Goal: Task Accomplishment & Management: Manage account settings

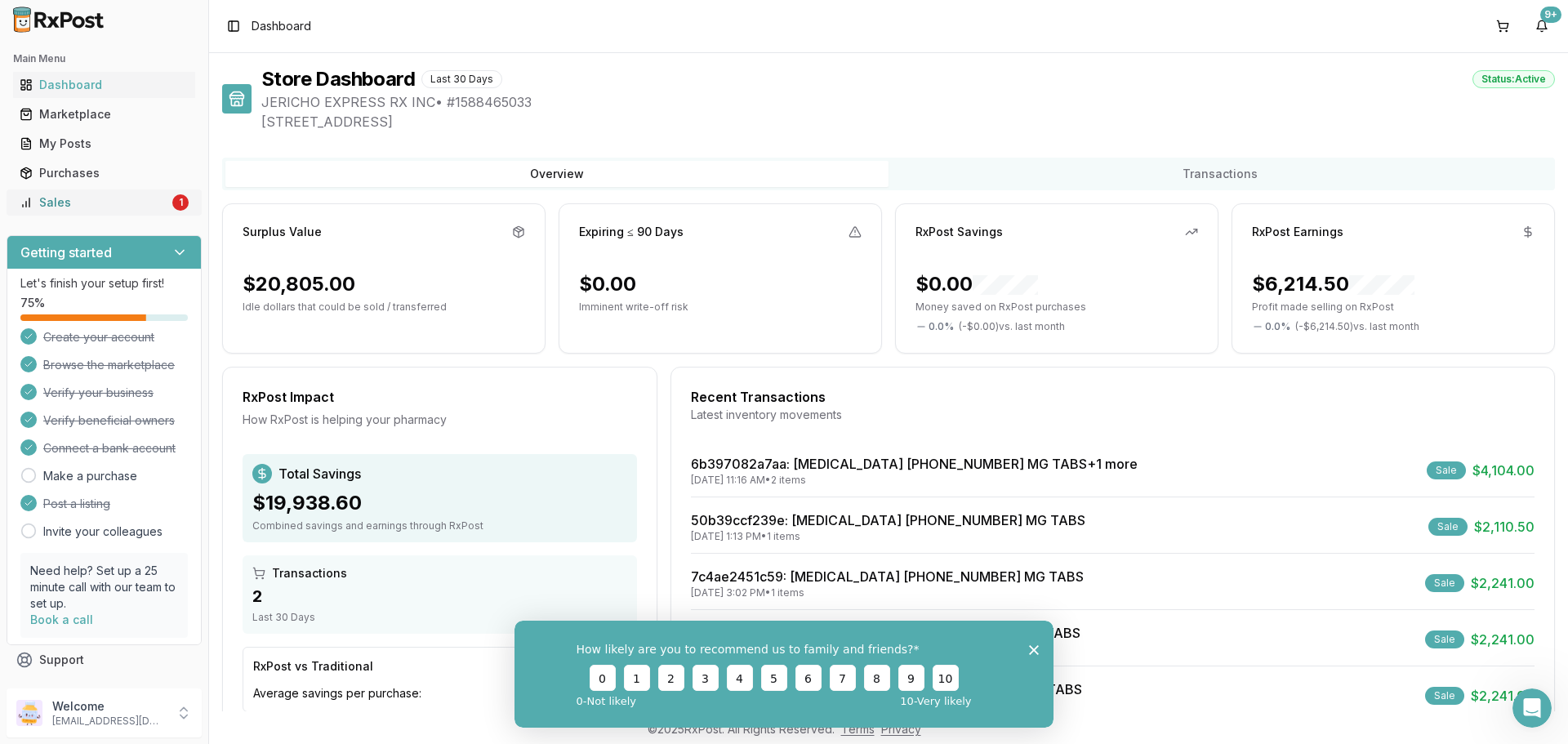
click at [153, 206] on div "Sales" at bounding box center [94, 202] width 149 height 17
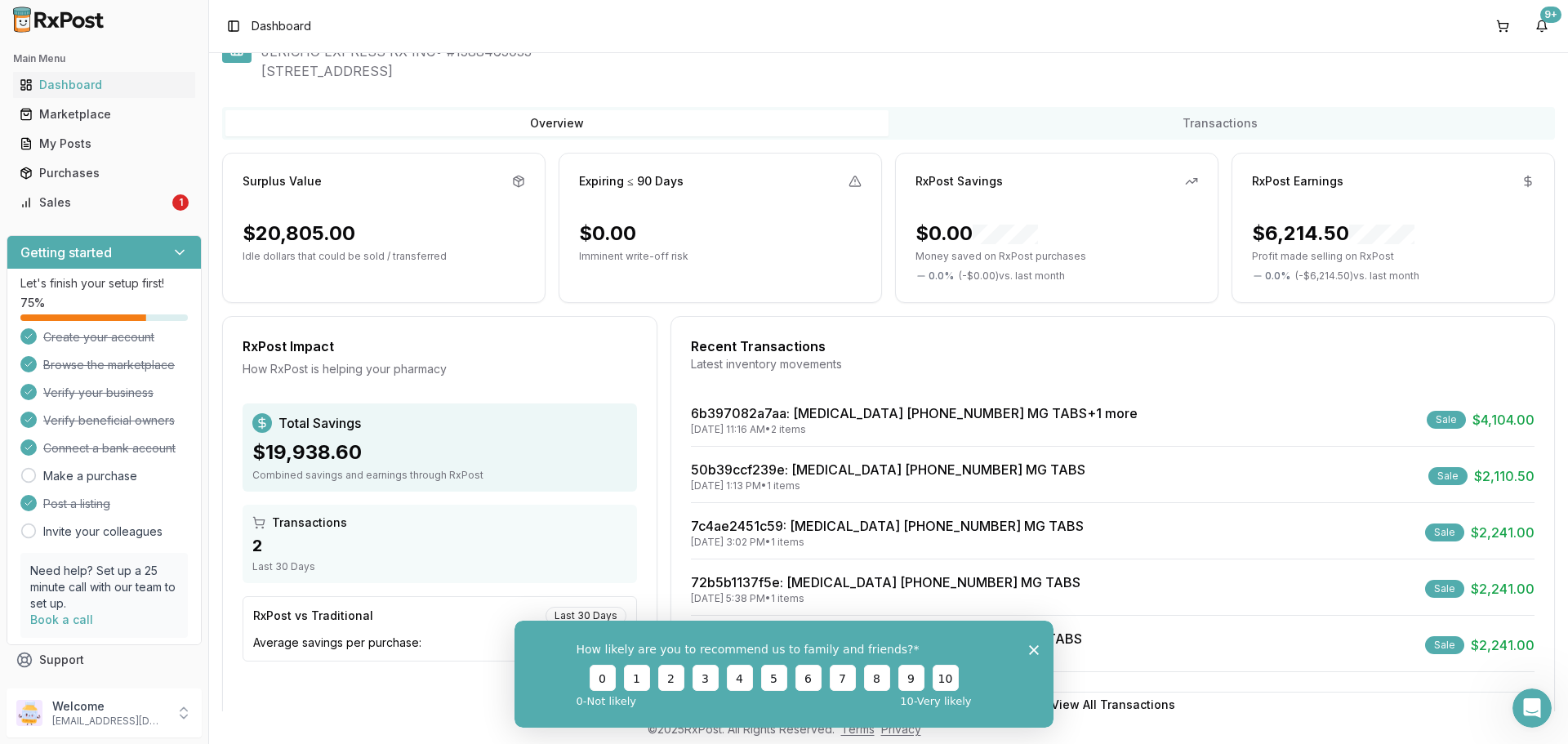
scroll to position [104, 0]
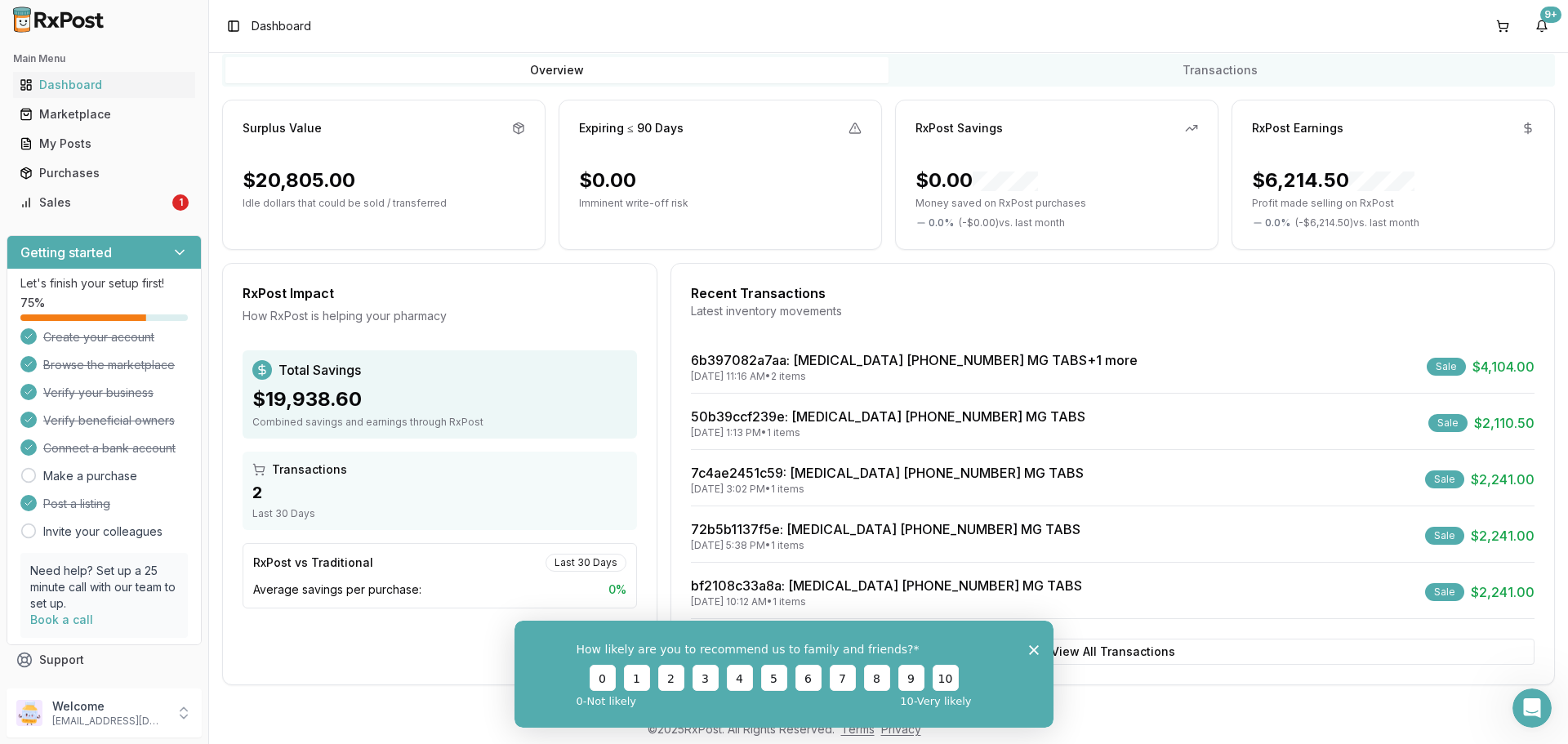
click at [1032, 647] on polygon "Close survey" at bounding box center [1034, 649] width 10 height 10
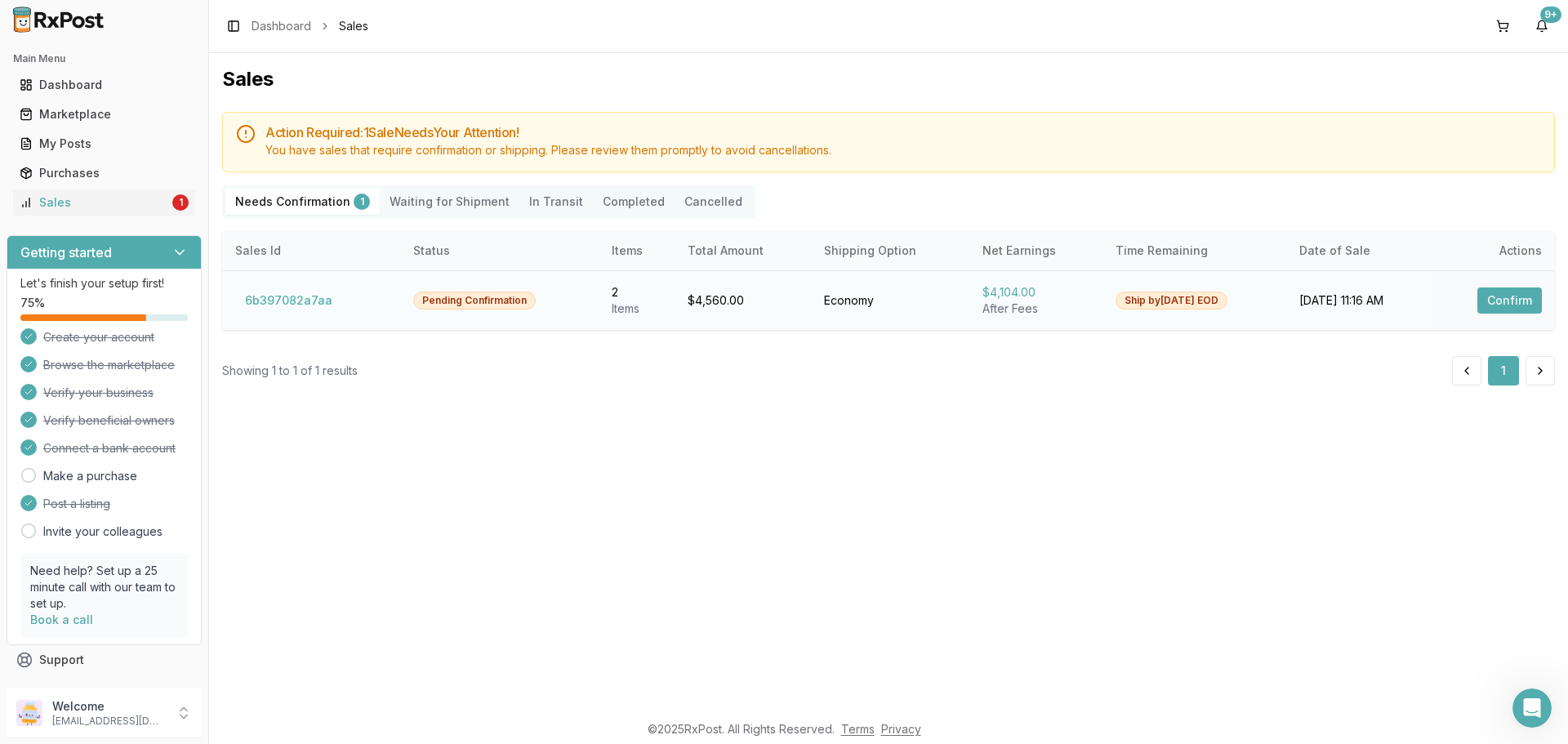
click at [1514, 298] on button "Confirm" at bounding box center [1509, 300] width 64 height 26
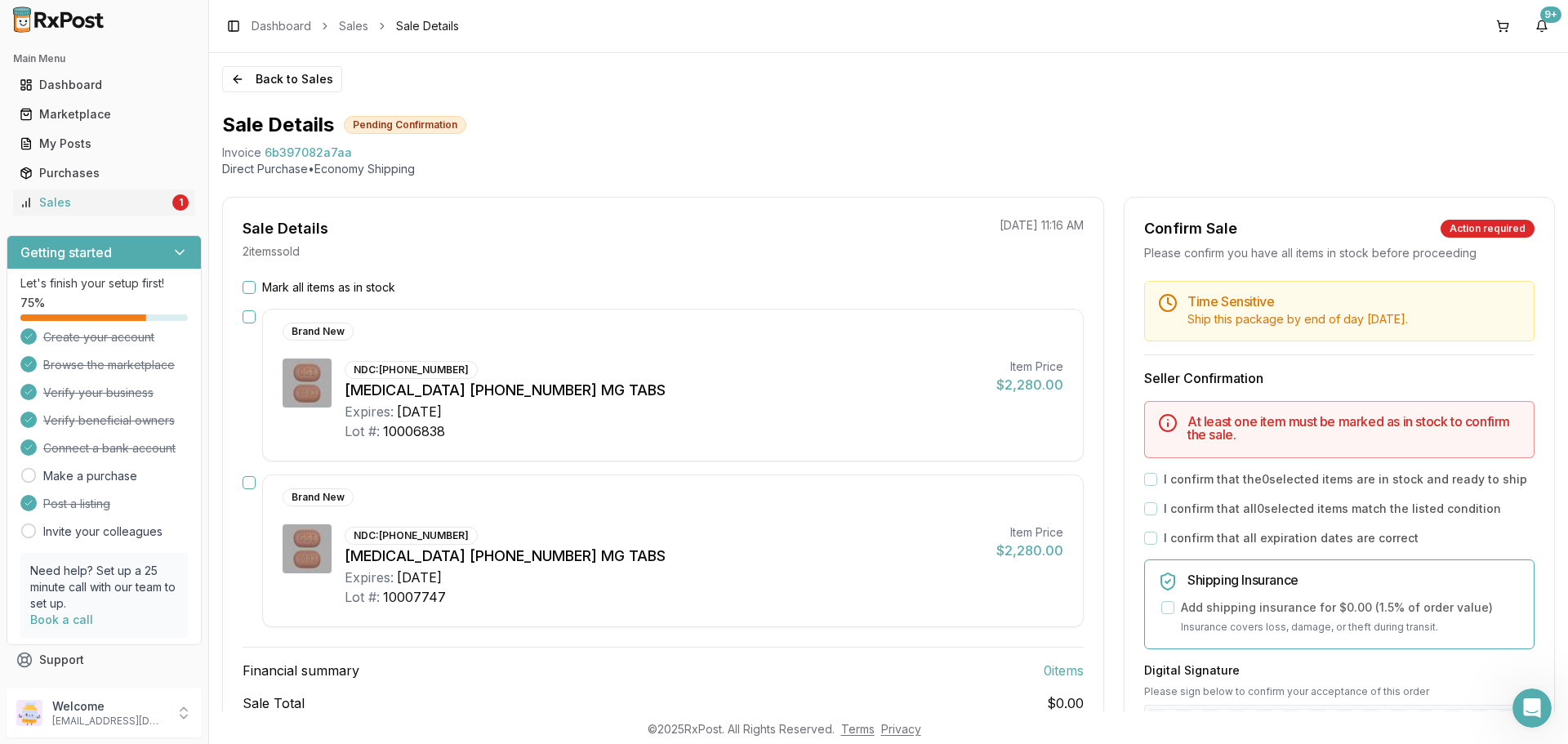
click at [250, 284] on button "Mark all items as in stock" at bounding box center [249, 287] width 13 height 13
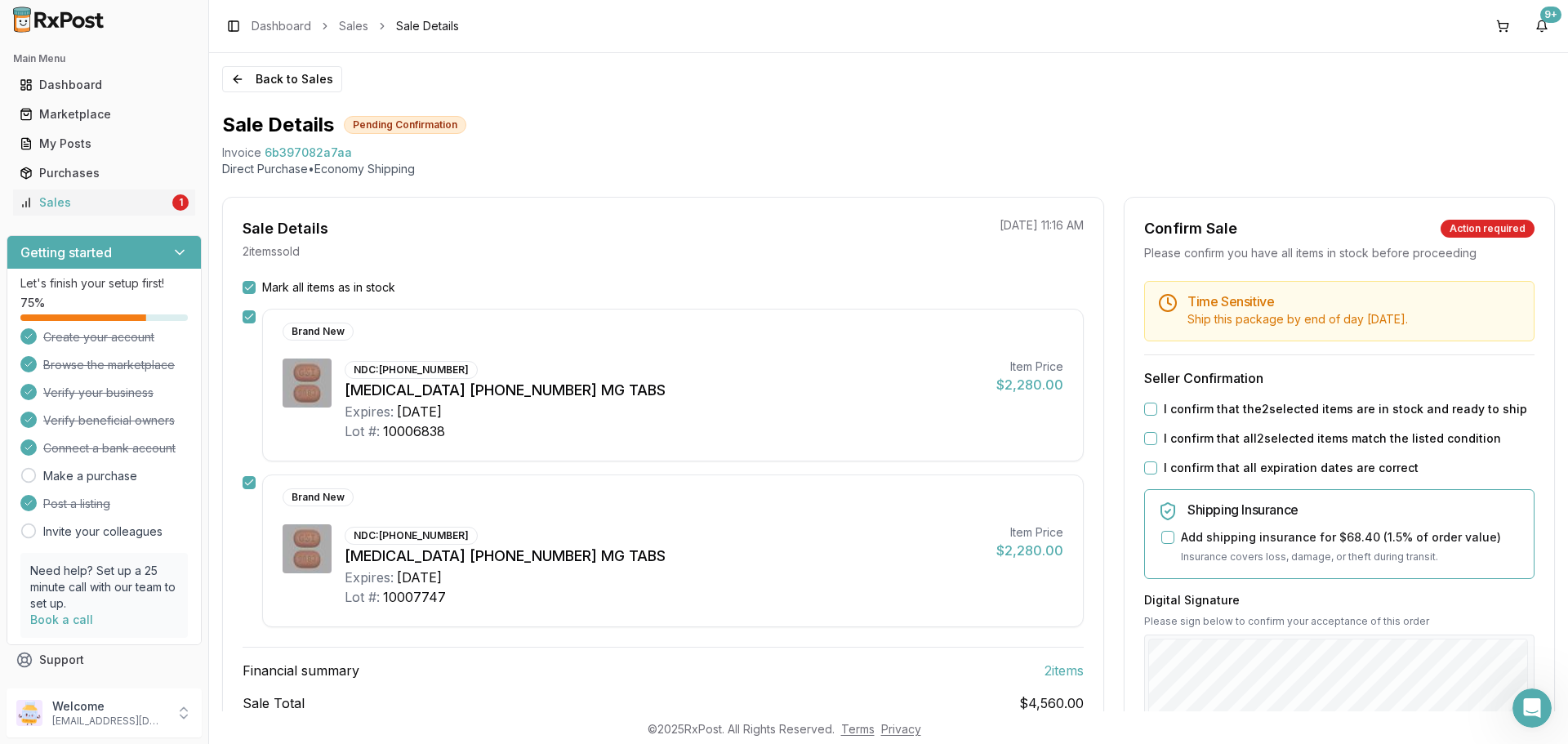
click at [1200, 406] on label "I confirm that the 2 selected items are in stock and ready to ship" at bounding box center [1345, 409] width 363 height 17
click at [1157, 406] on button "I confirm that the 2 selected items are in stock and ready to ship" at bounding box center [1150, 409] width 13 height 13
click at [1167, 459] on div "Time Sensitive Ship this package by end of day Saturday, August 30th . Seller C…" at bounding box center [1338, 626] width 429 height 690
click at [1176, 435] on label "I confirm that all 2 selected items match the listed condition" at bounding box center [1332, 438] width 337 height 17
click at [1157, 435] on button "I confirm that all 2 selected items match the listed condition" at bounding box center [1150, 438] width 13 height 13
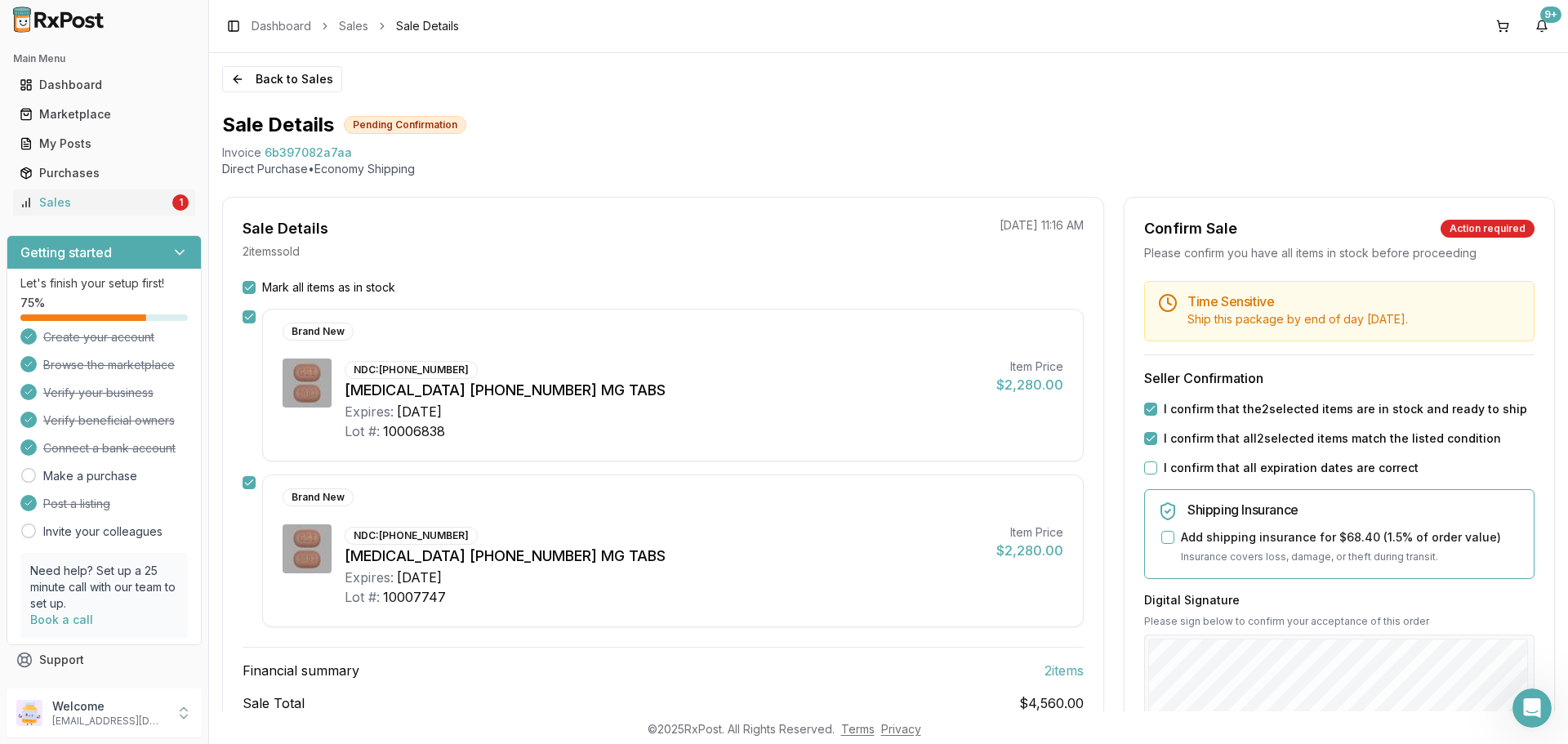
click at [1176, 465] on label "I confirm that all expiration dates are correct" at bounding box center [1291, 468] width 255 height 17
click at [1157, 465] on button "I confirm that all expiration dates are correct" at bounding box center [1150, 468] width 13 height 13
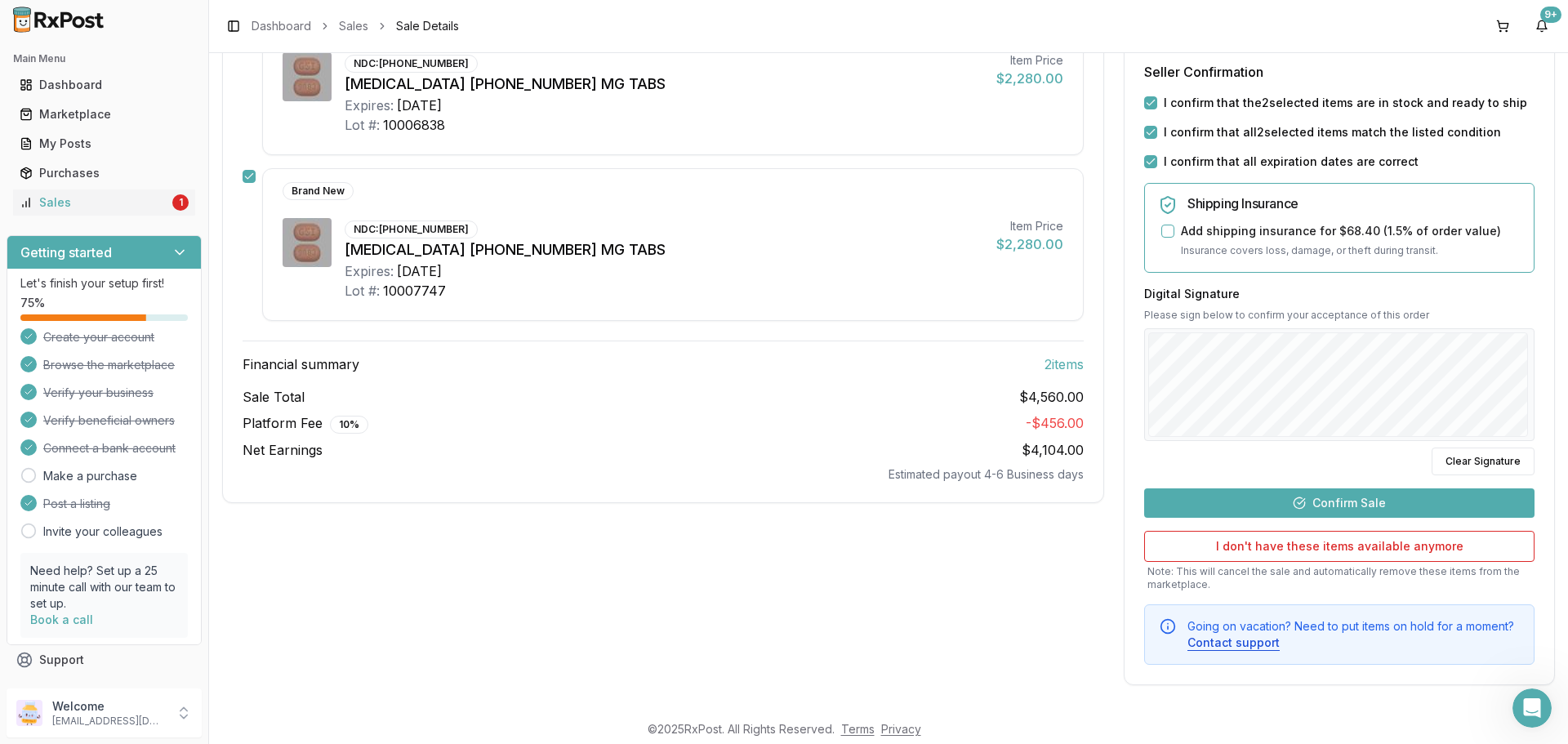
click at [1403, 503] on button "Confirm Sale" at bounding box center [1339, 503] width 391 height 30
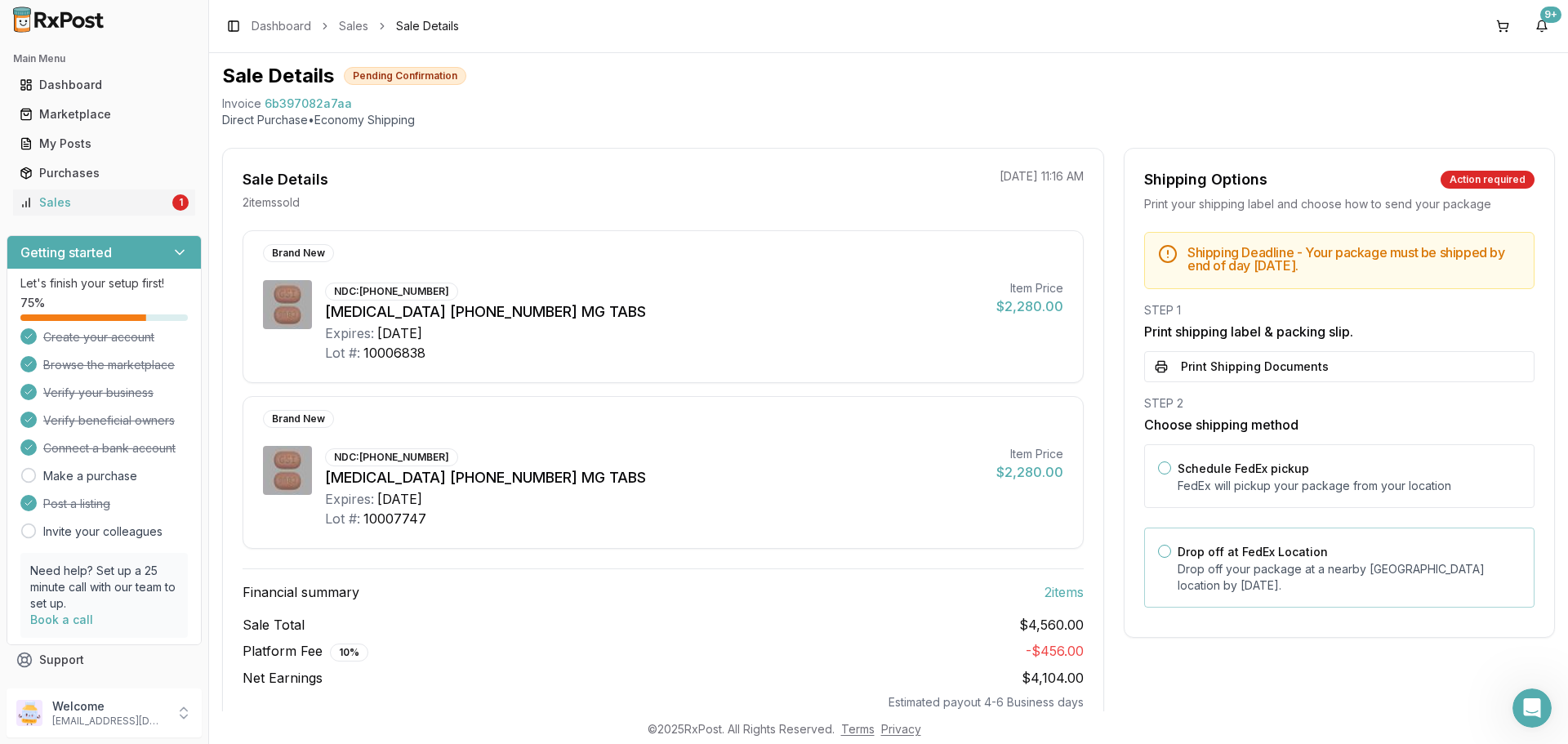
scroll to position [95, 0]
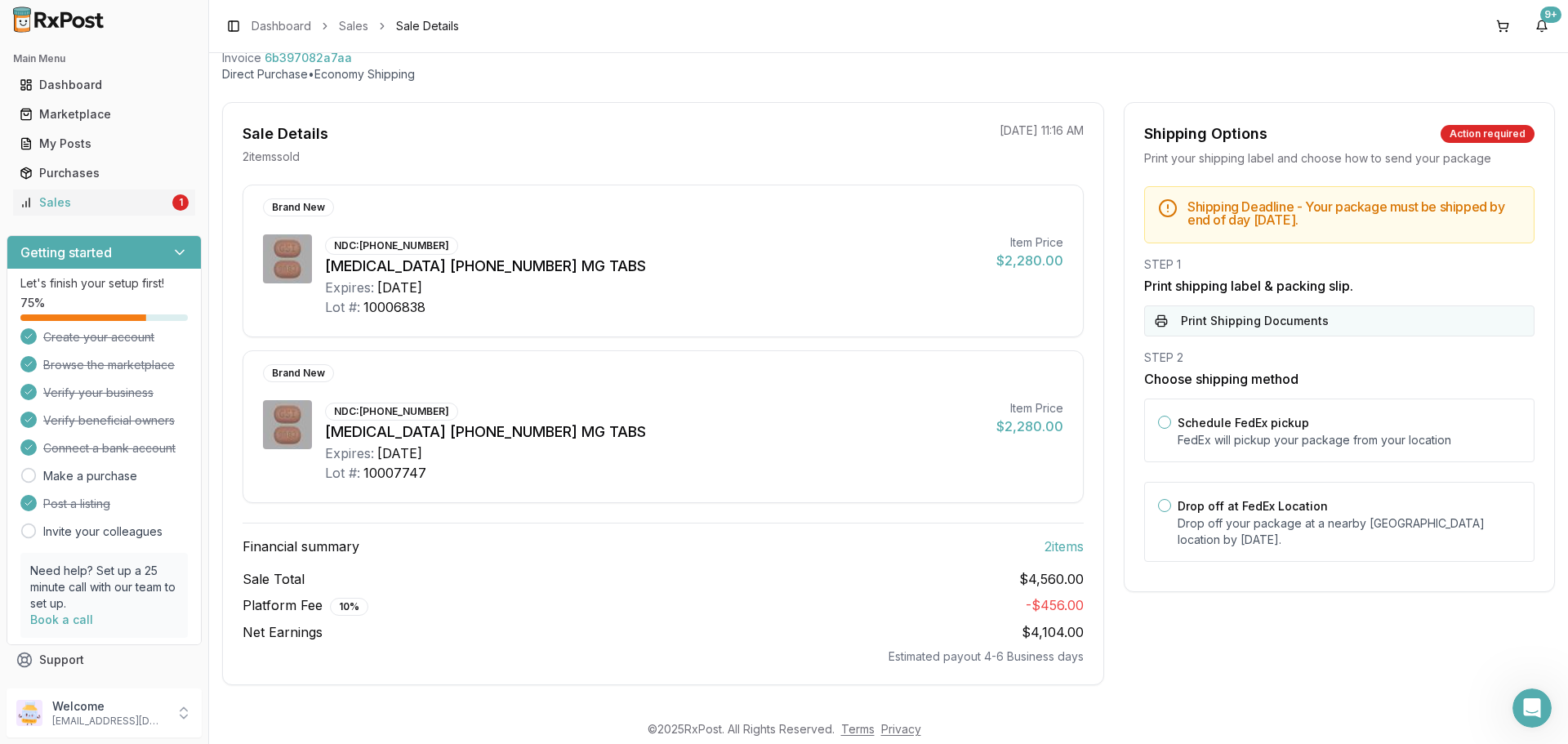
click at [1305, 313] on button "Print Shipping Documents" at bounding box center [1339, 320] width 391 height 31
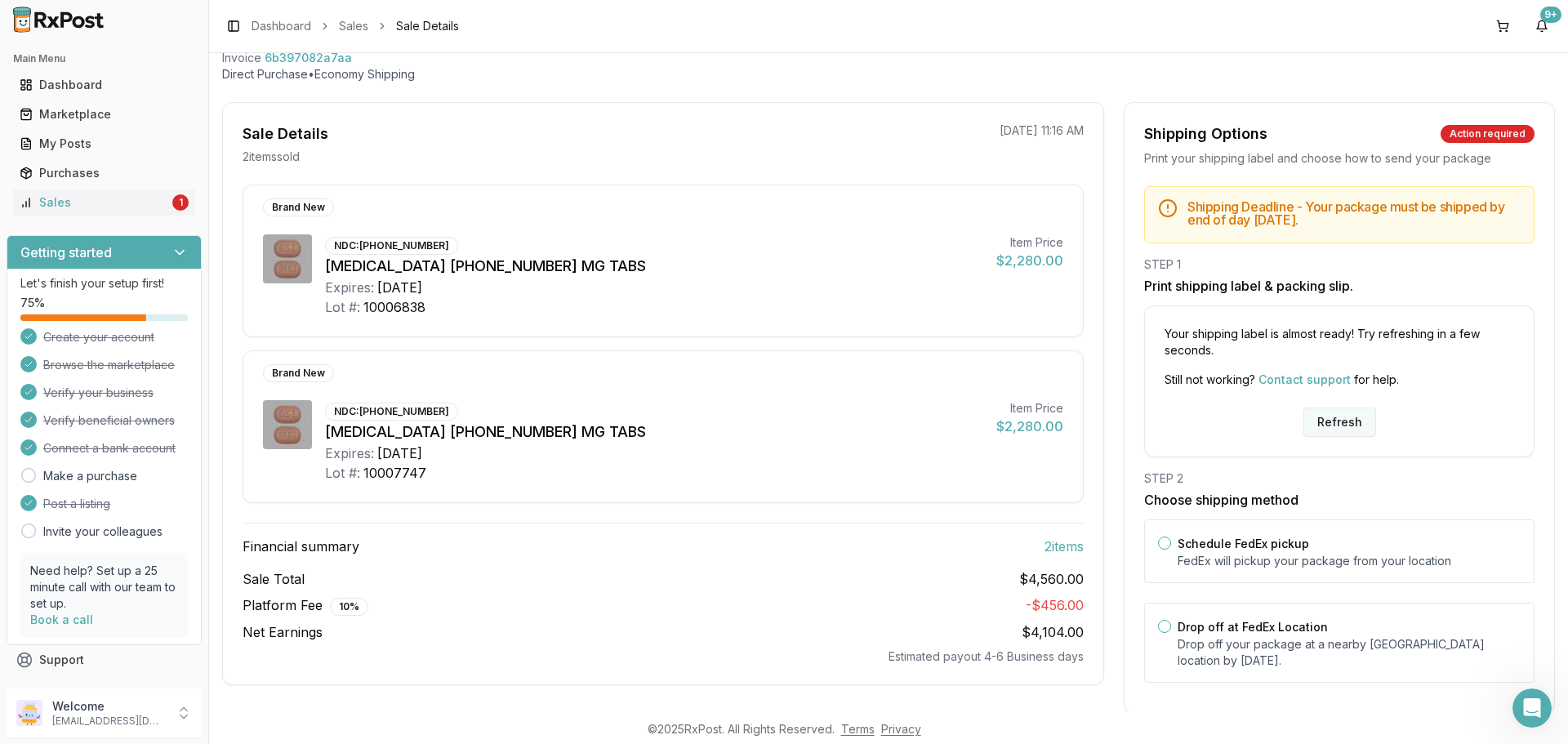
click at [1345, 426] on button "Refresh" at bounding box center [1340, 422] width 73 height 30
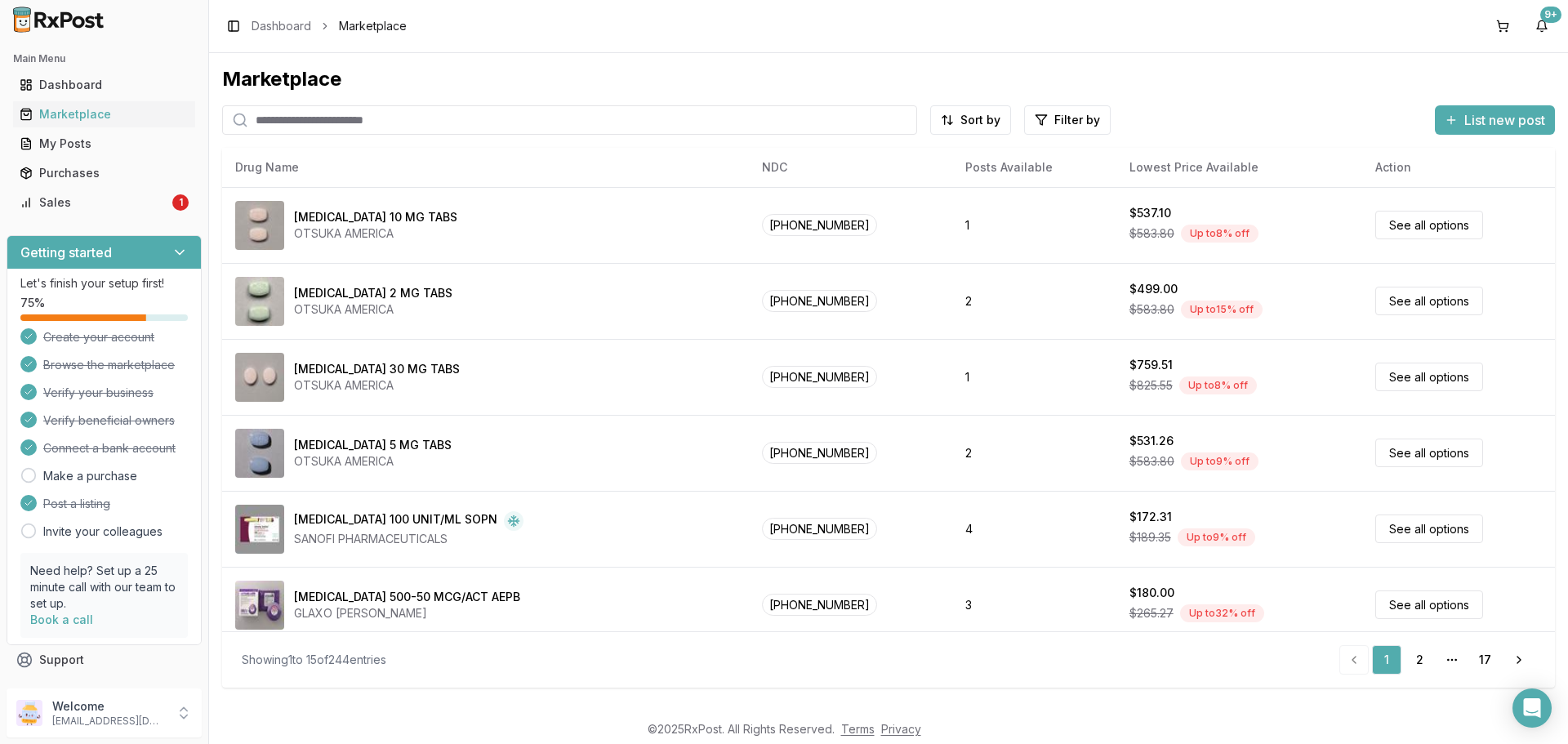
click at [442, 130] on input "search" at bounding box center [569, 120] width 695 height 30
type input "****"
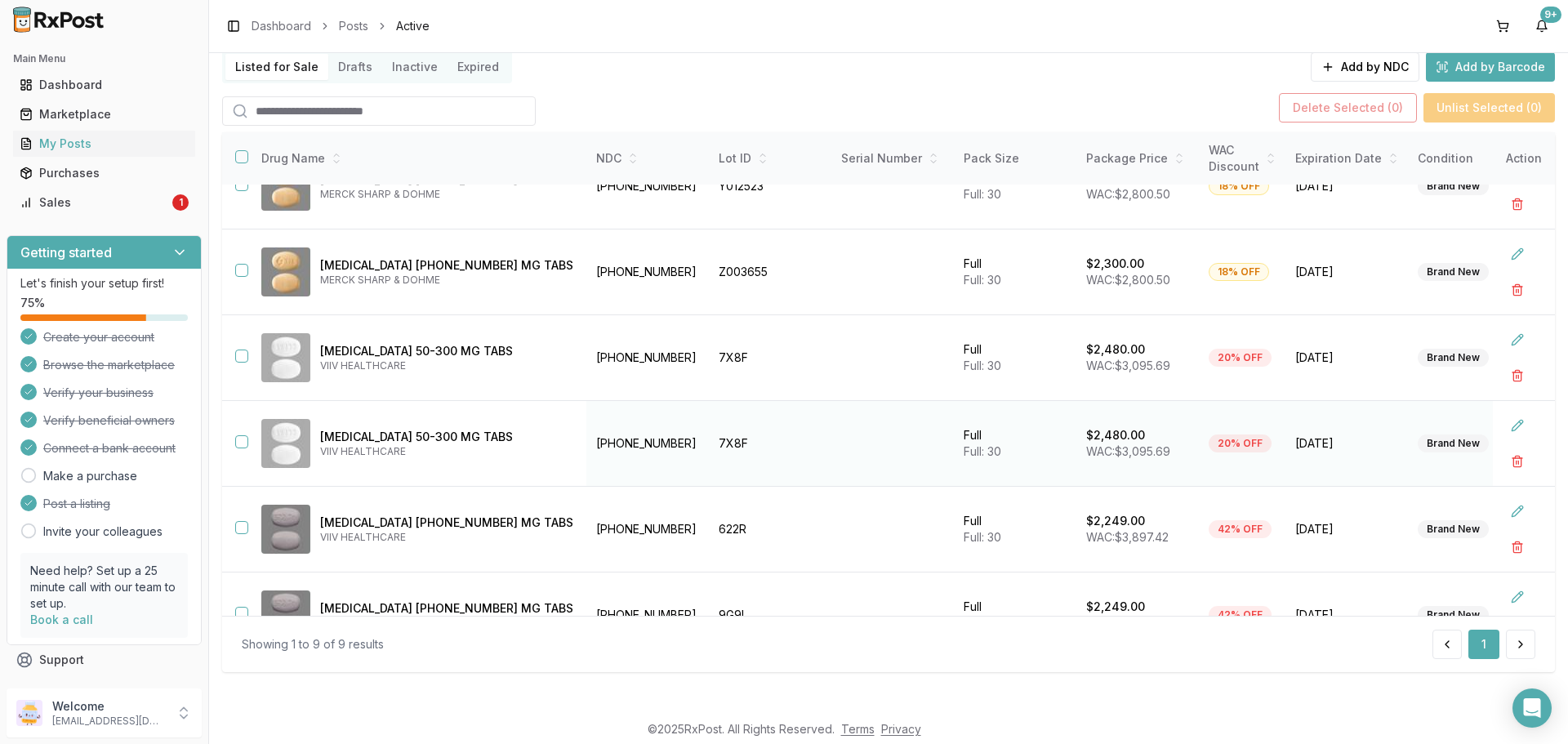
scroll to position [82, 0]
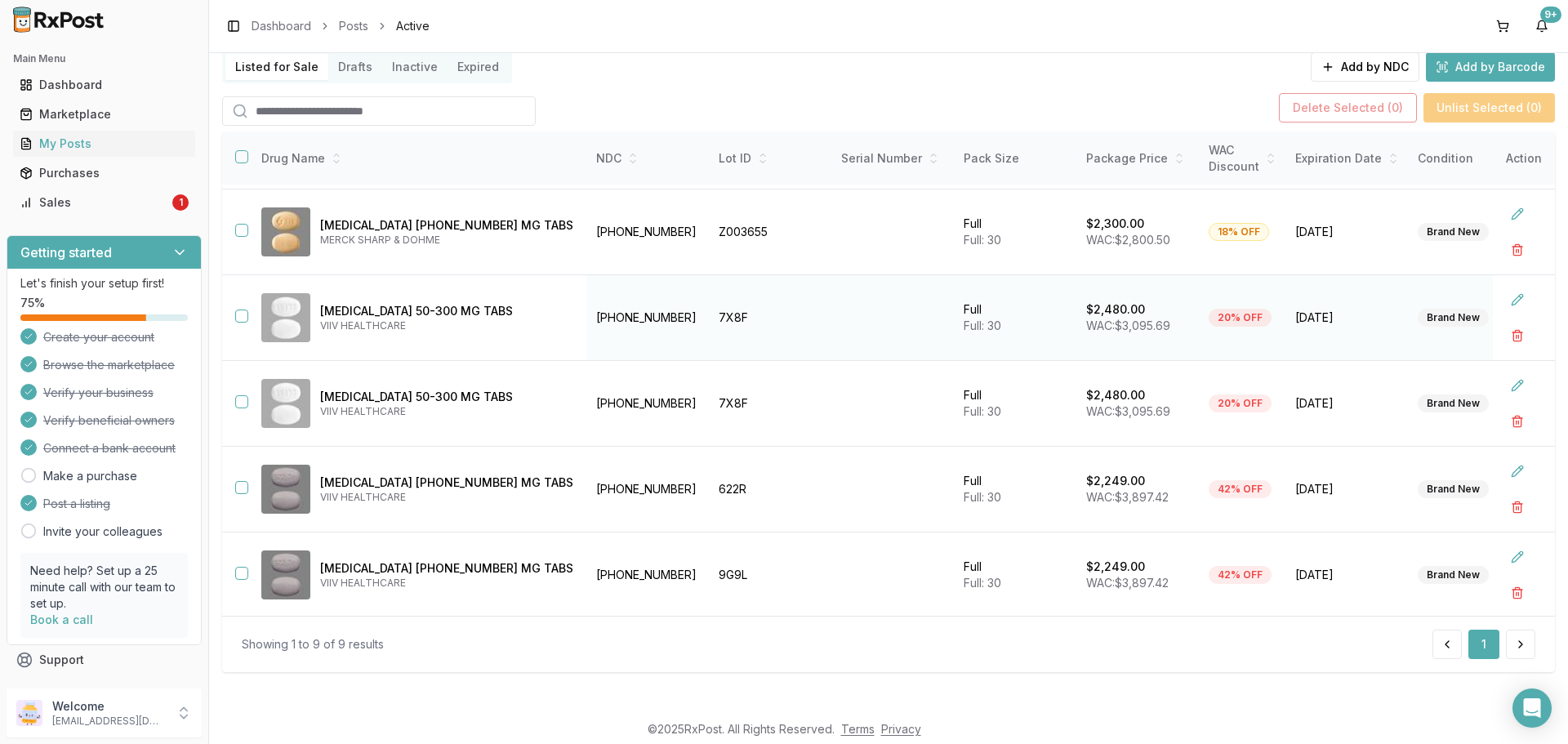
click at [586, 316] on td "[PHONE_NUMBER]" at bounding box center [647, 318] width 122 height 86
copy td "[PHONE_NUMBER]"
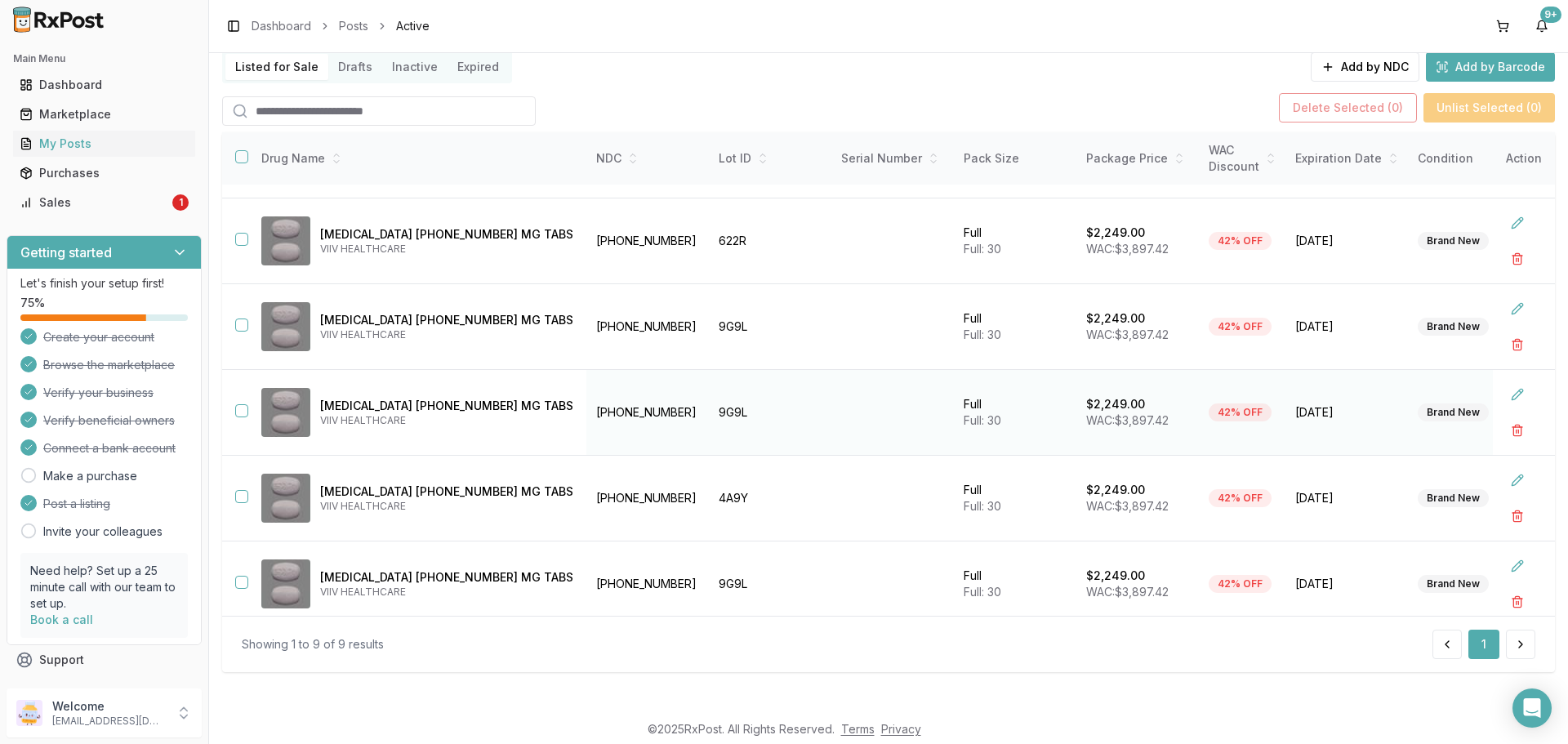
scroll to position [347, 0]
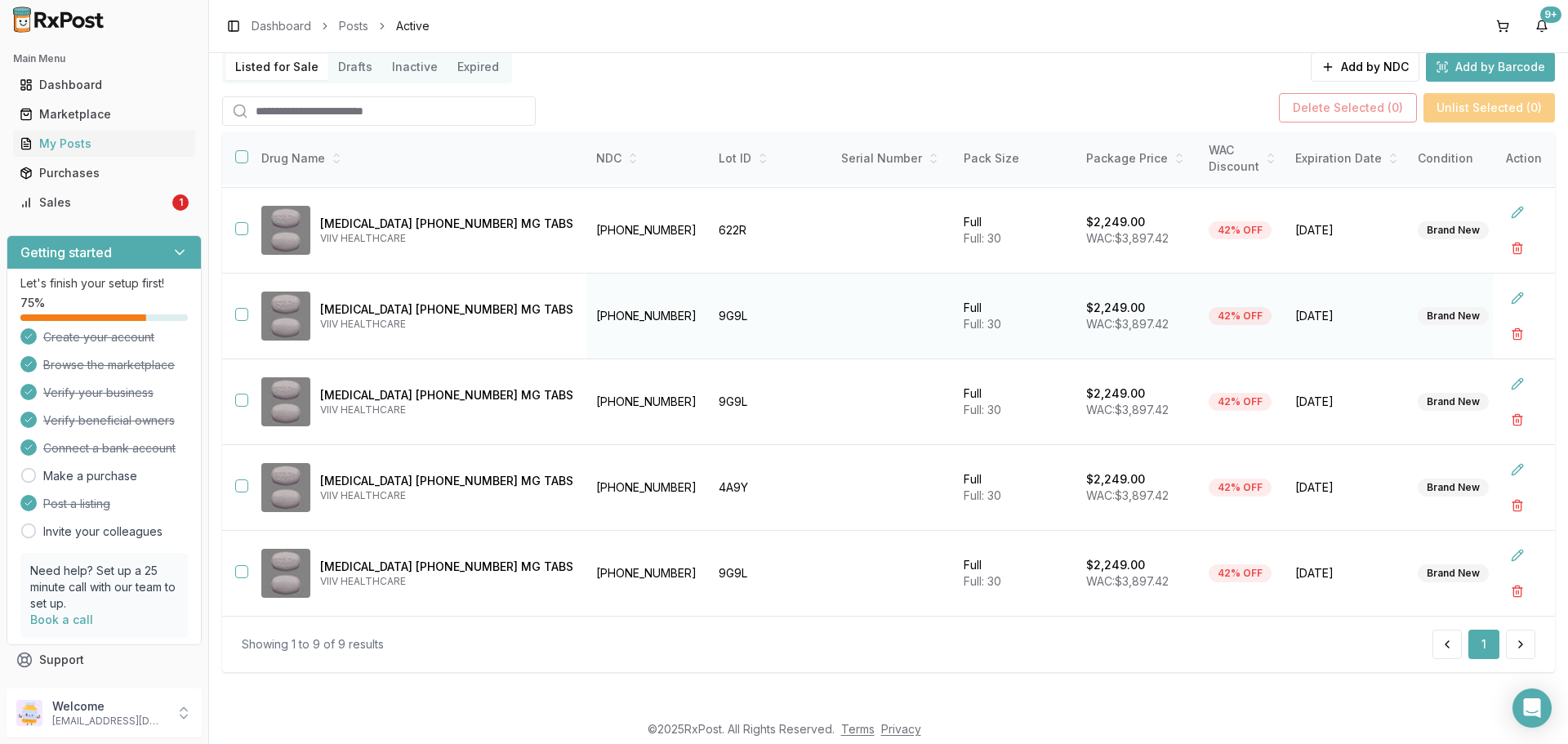
click at [306, 310] on img at bounding box center [286, 316] width 49 height 49
click at [325, 301] on p "[MEDICAL_DATA] [PHONE_NUMBER] MG TABS" at bounding box center [446, 309] width 254 height 17
copy p "[MEDICAL_DATA]"
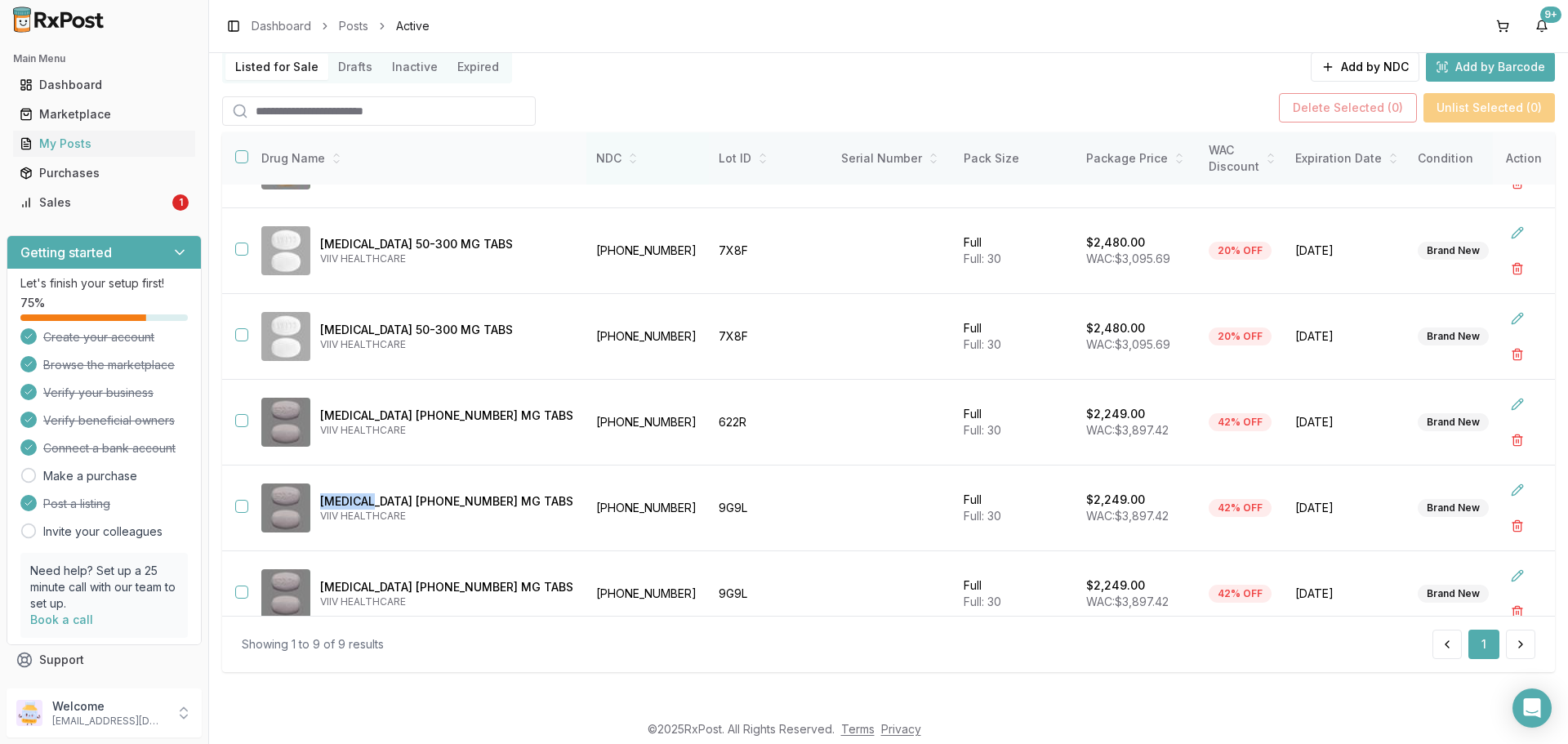
scroll to position [0, 0]
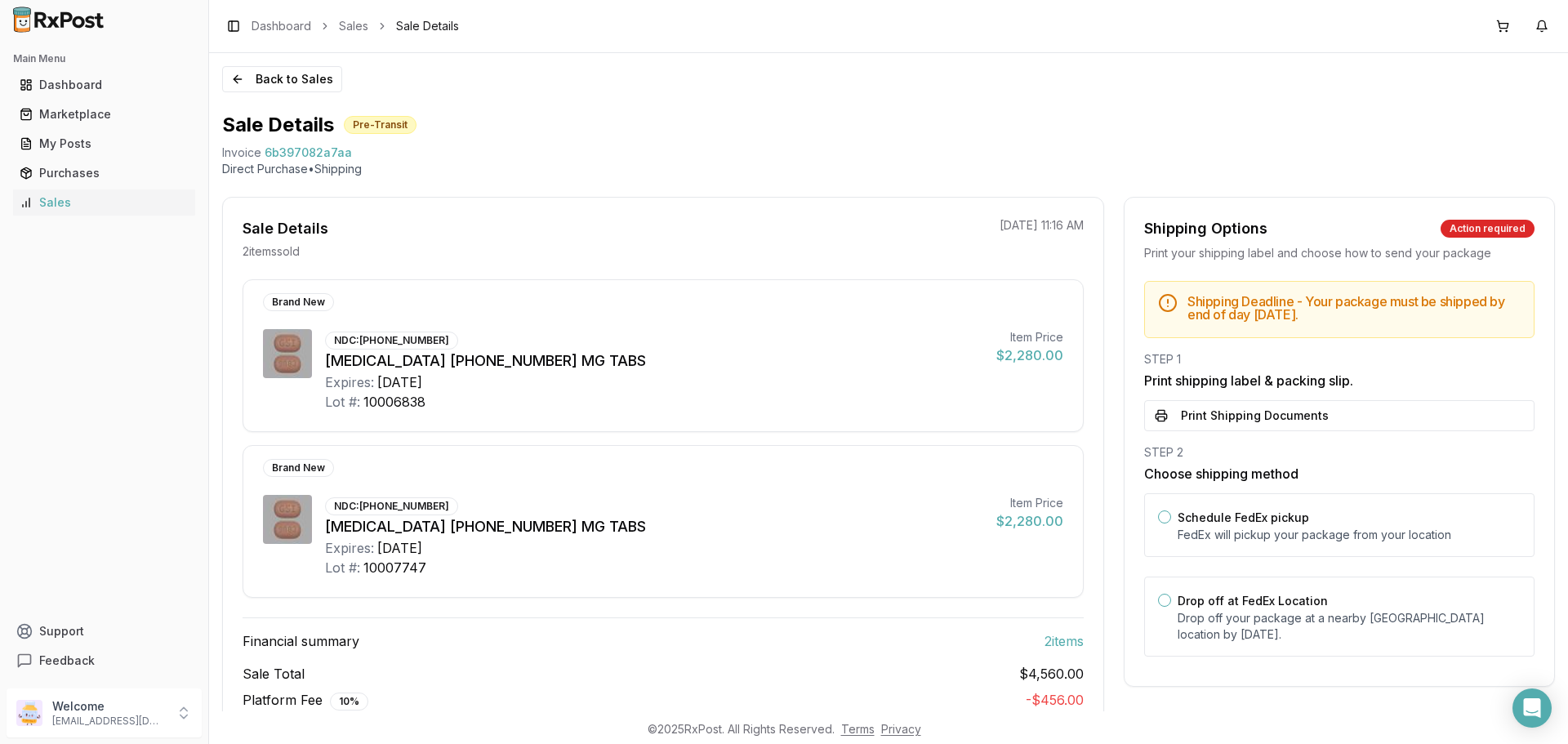
click at [1252, 424] on button "Print Shipping Documents" at bounding box center [1339, 414] width 391 height 31
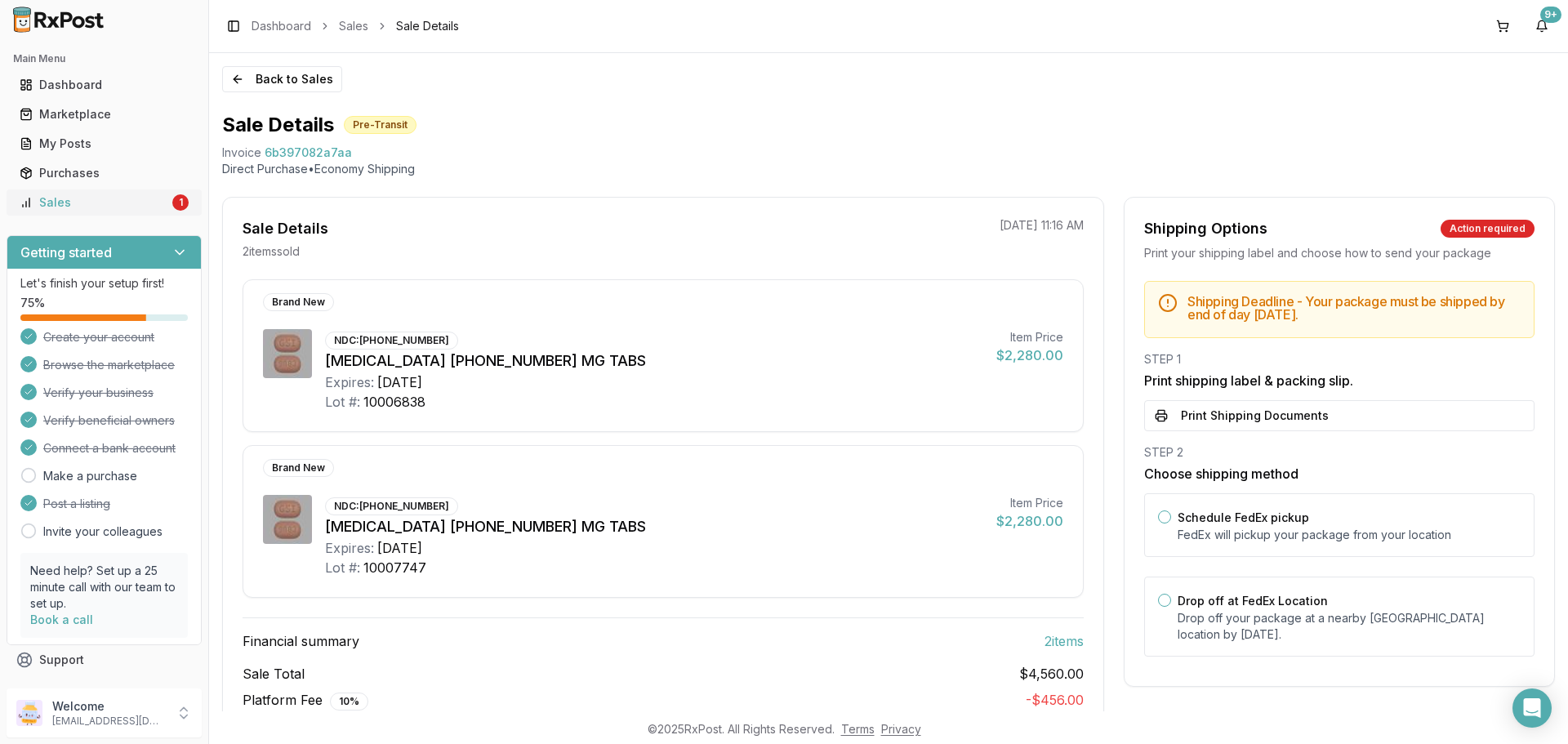
click at [53, 191] on link "Sales 1" at bounding box center [104, 202] width 183 height 30
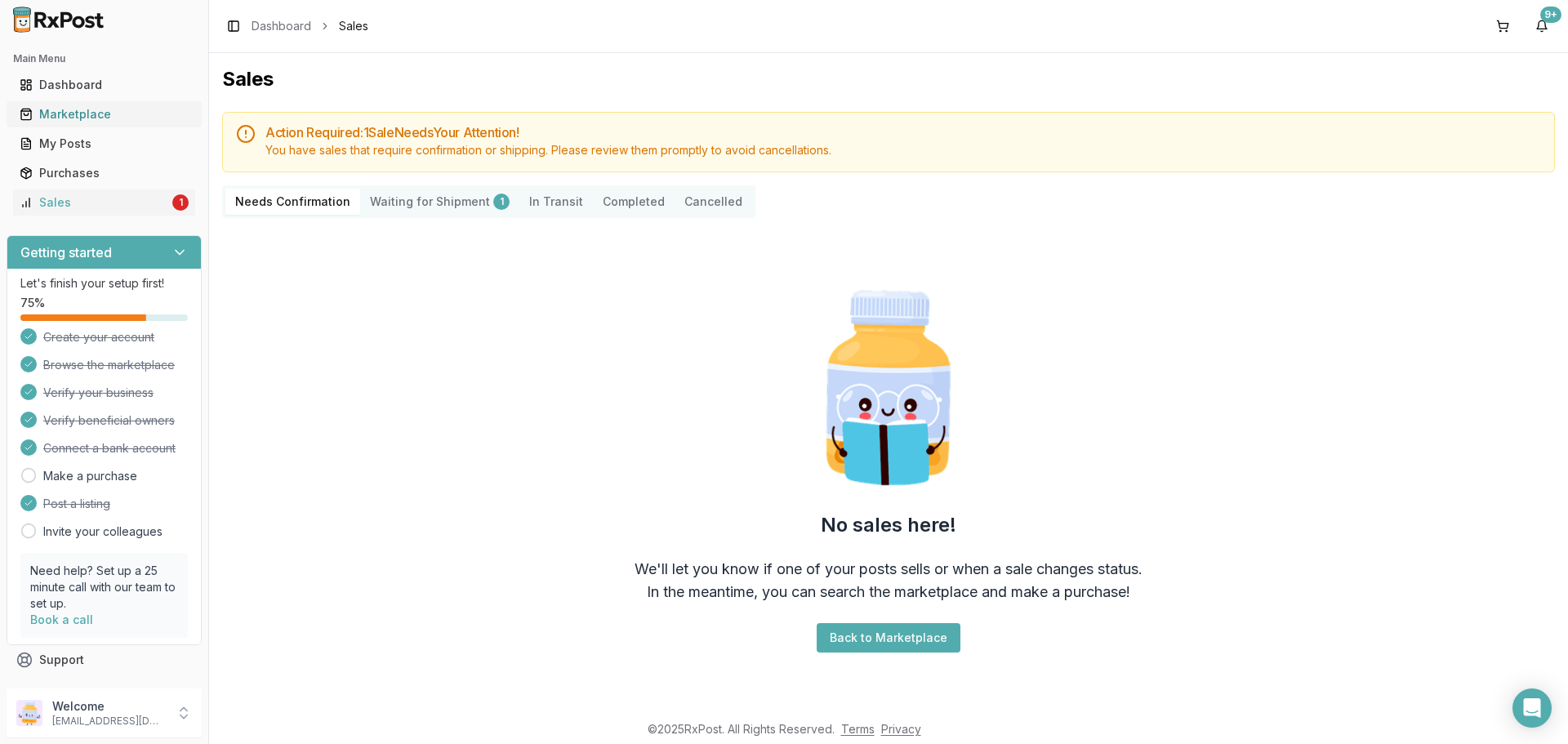
click at [78, 109] on div "Marketplace" at bounding box center [104, 114] width 169 height 17
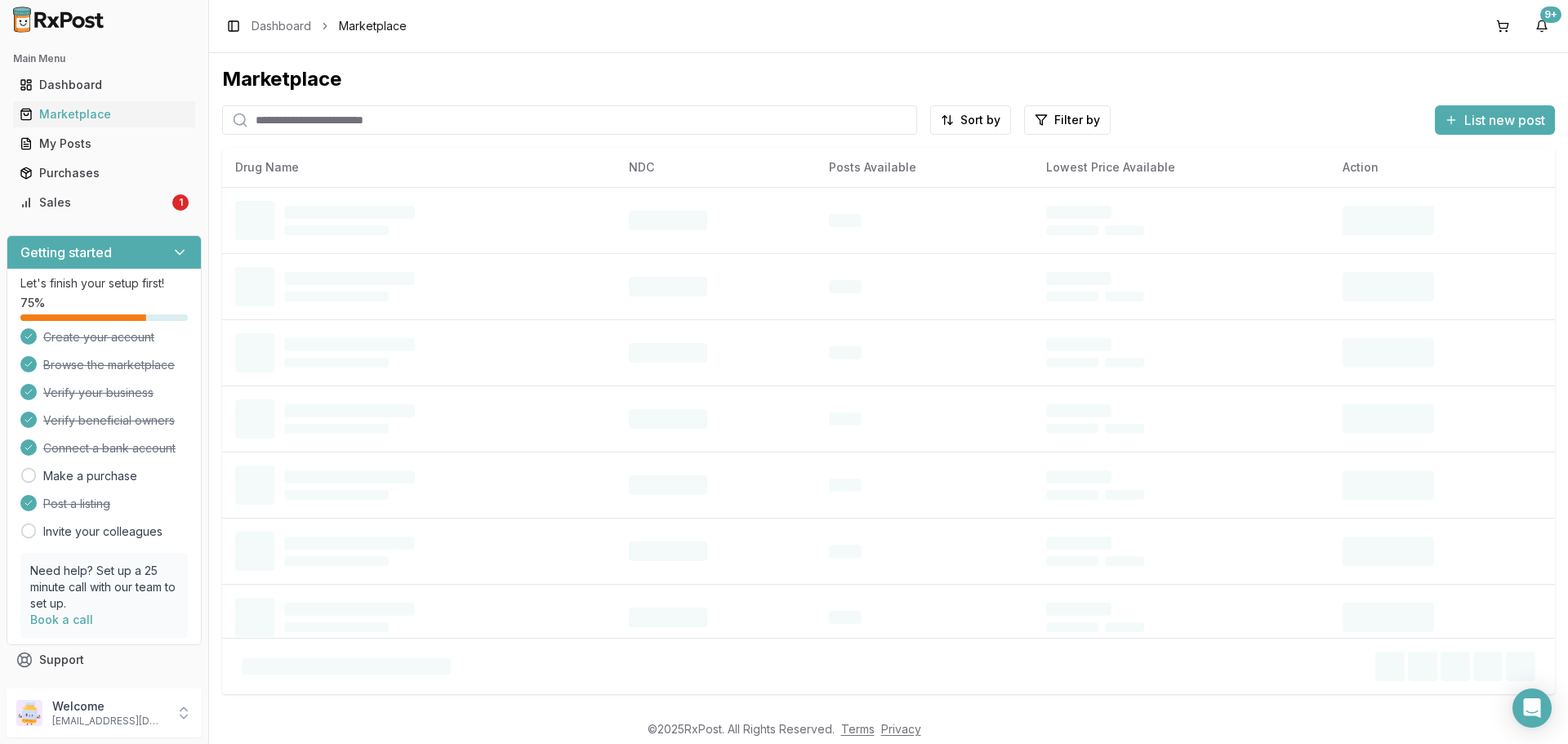
click at [457, 130] on input "search" at bounding box center [569, 120] width 695 height 30
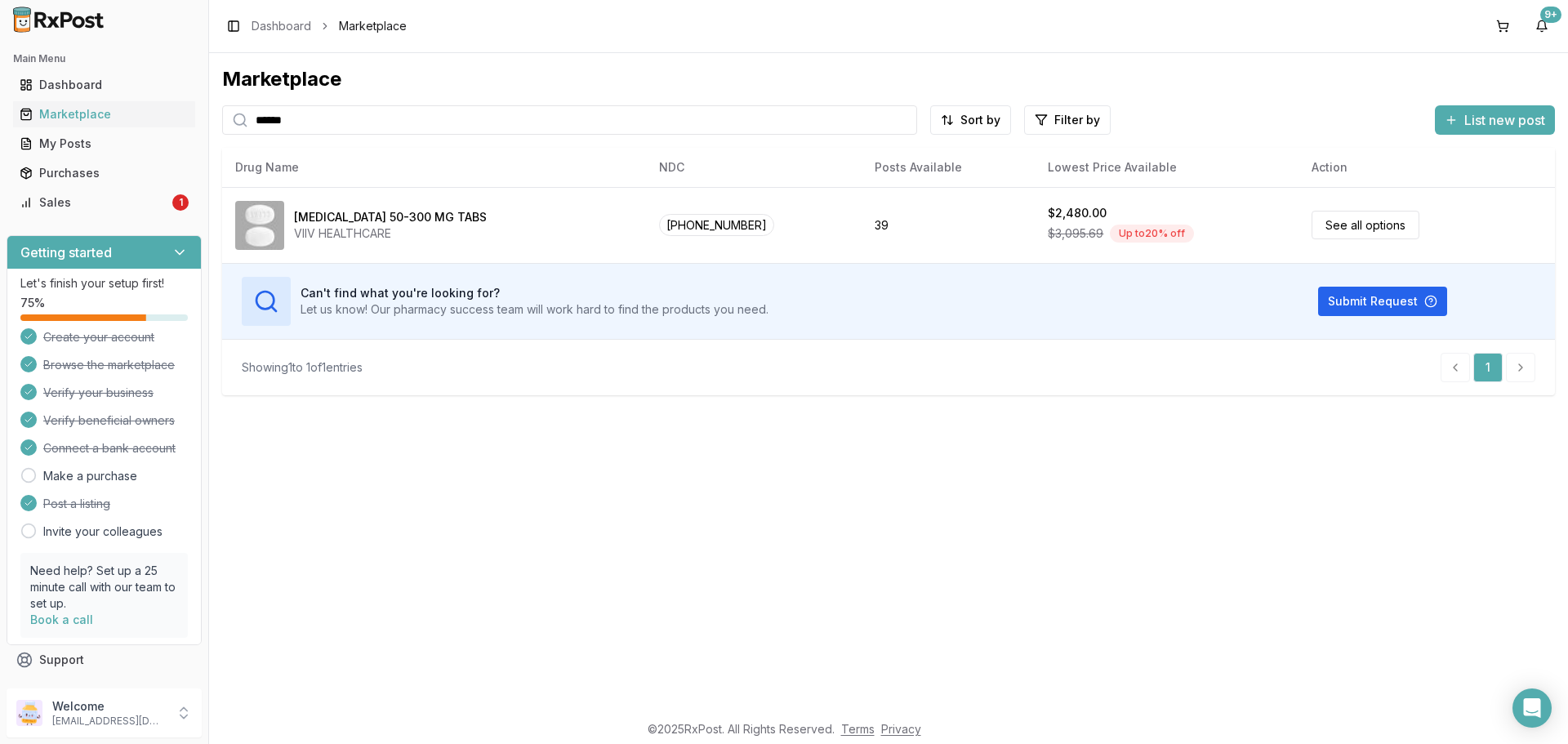
click at [359, 116] on input "******" at bounding box center [569, 120] width 695 height 30
paste input "*"
type input "*******"
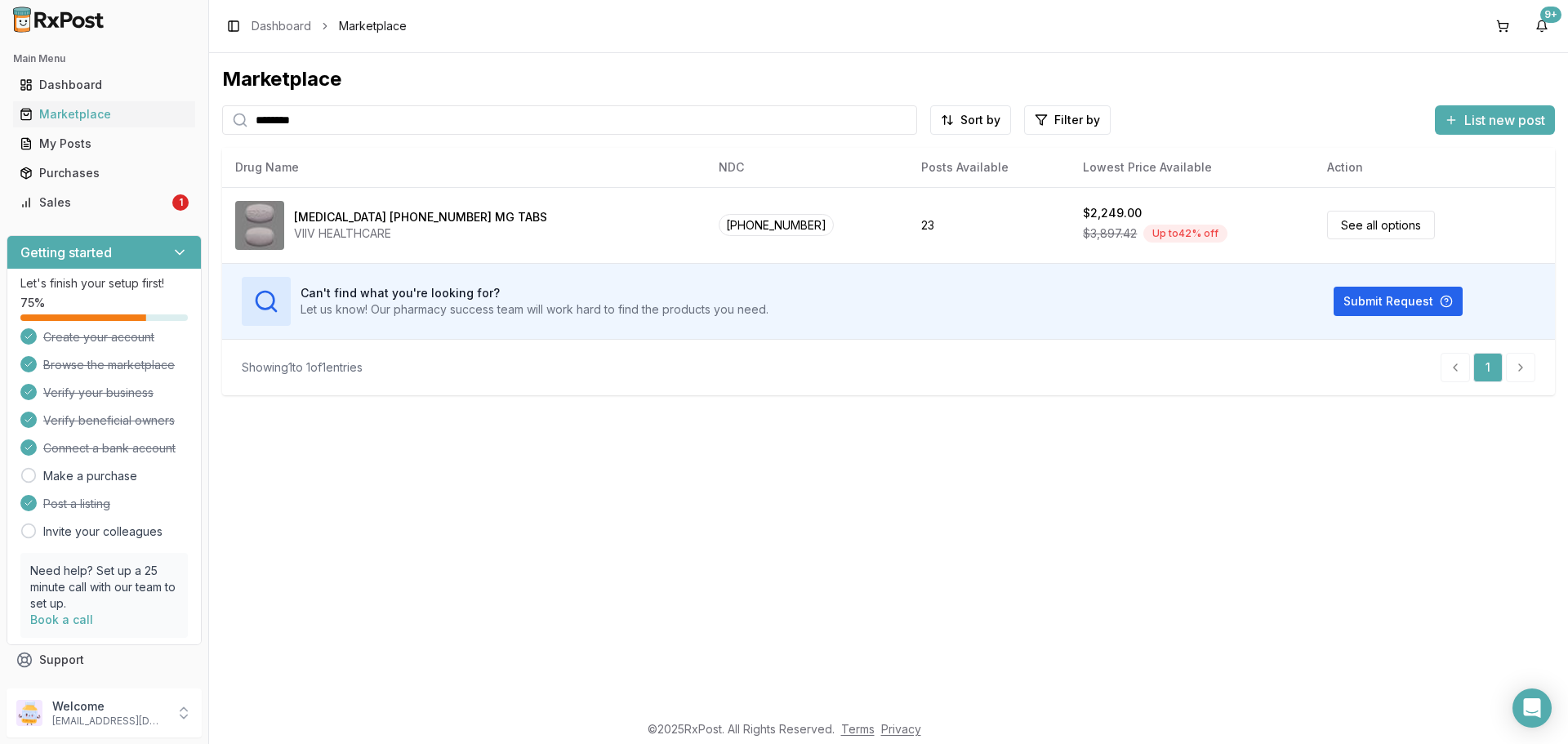
click at [437, 120] on input "*******" at bounding box center [569, 120] width 695 height 30
